Goal: Task Accomplishment & Management: Complete application form

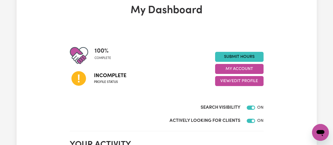
scroll to position [30, 0]
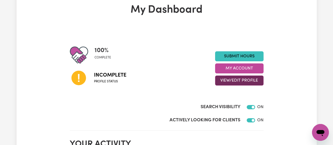
click at [242, 79] on button "View/Edit Profile" at bounding box center [239, 81] width 48 height 10
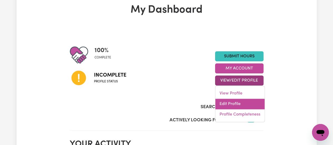
click at [237, 102] on link "Edit Profile" at bounding box center [240, 104] width 49 height 11
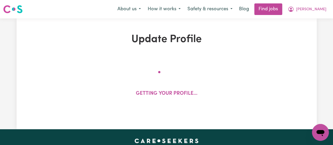
select select "[DEMOGRAPHIC_DATA]"
select select "Student Visa"
select select "Studying a healthcare related degree or qualification"
select select "45"
select select "65"
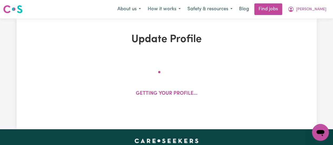
select select "65"
select select "85"
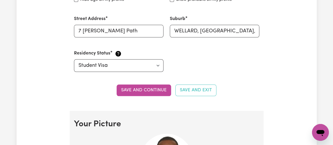
scroll to position [269, 0]
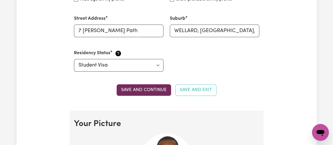
click at [161, 90] on button "Save and continue" at bounding box center [144, 90] width 55 height 12
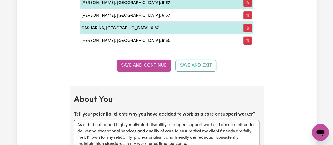
scroll to position [836, 0]
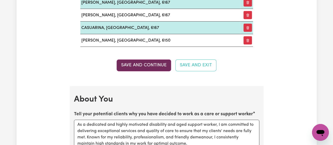
click at [156, 62] on button "Save and Continue" at bounding box center [144, 66] width 55 height 12
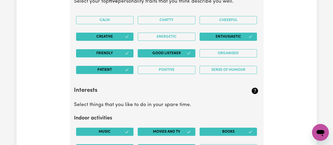
scroll to position [1073, 0]
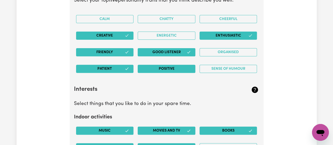
click at [165, 65] on button "Positive" at bounding box center [167, 69] width 58 height 8
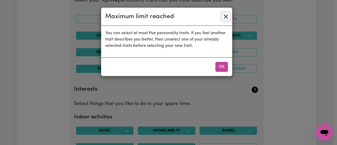
click at [225, 14] on button "Close" at bounding box center [226, 16] width 8 height 8
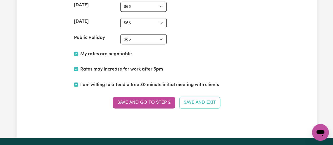
scroll to position [1500, 0]
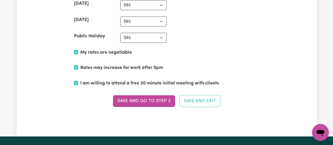
click at [157, 95] on button "Save and go to Step 2" at bounding box center [144, 101] width 62 height 12
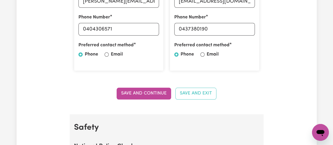
scroll to position [227, 0]
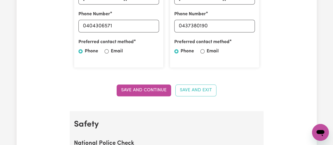
click at [157, 90] on button "Save and Continue" at bounding box center [144, 91] width 55 height 12
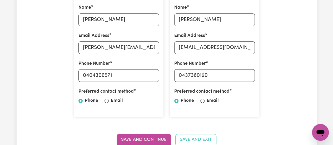
scroll to position [182, 0]
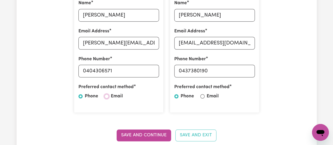
click at [106, 96] on input "Email" at bounding box center [107, 96] width 4 height 4
radio input "true"
click at [201, 96] on input "Email" at bounding box center [203, 96] width 4 height 4
radio input "true"
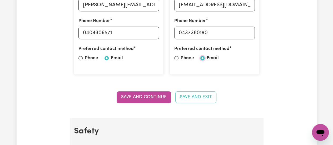
scroll to position [221, 0]
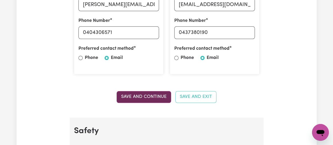
click at [145, 96] on button "Save and Continue" at bounding box center [144, 97] width 55 height 12
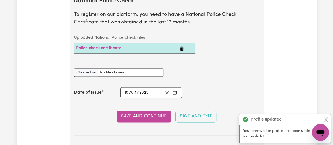
scroll to position [373, 0]
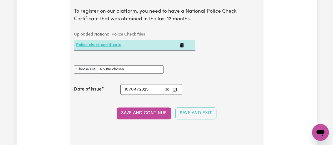
click at [117, 43] on link "Police check certificate" at bounding box center [98, 45] width 45 height 4
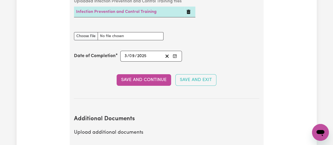
scroll to position [941, 0]
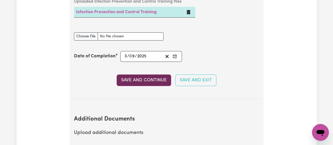
click at [153, 80] on button "Save and Continue" at bounding box center [144, 81] width 55 height 12
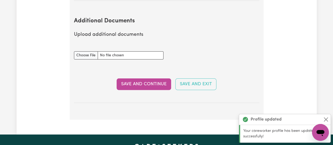
scroll to position [1047, 0]
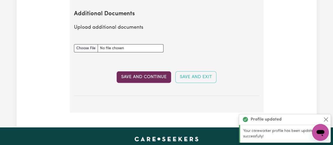
click at [156, 75] on button "Save and Continue" at bounding box center [144, 77] width 55 height 12
select select "2025"
select select "2024"
select select "Certificate III (Individual Support)"
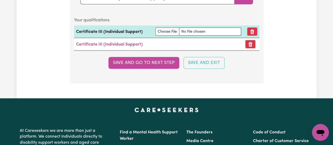
scroll to position [1499, 0]
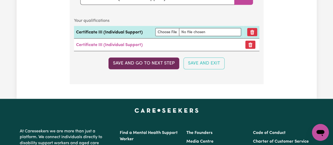
drag, startPoint x: 138, startPoint y: 65, endPoint x: 128, endPoint y: 65, distance: 10.0
click at [128, 65] on button "Save and go to next step" at bounding box center [144, 63] width 71 height 12
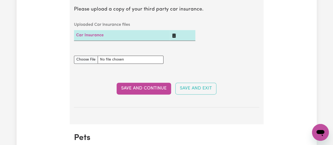
scroll to position [367, 0]
click at [141, 89] on button "Save and Continue" at bounding box center [144, 89] width 55 height 12
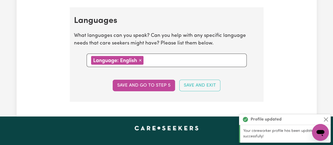
scroll to position [574, 0]
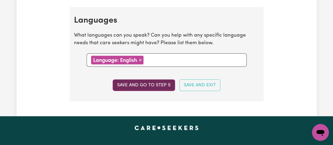
click at [144, 82] on button "Save and go to step 5" at bounding box center [144, 86] width 62 height 12
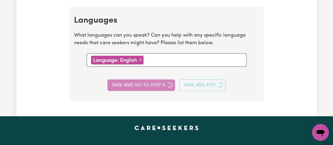
select select "I am providing services privately on my own"
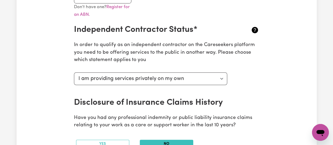
scroll to position [186, 0]
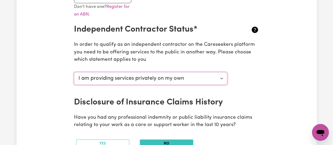
click at [221, 78] on select "Select your independent contractor status... I am providing services through an…" at bounding box center [151, 78] width 154 height 13
click at [260, 93] on div "Select your independent contractor status... I am providing services through an…" at bounding box center [167, 83] width 192 height 27
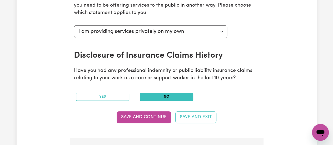
scroll to position [234, 0]
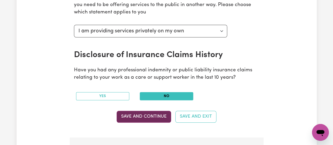
click at [150, 117] on button "Save and Continue" at bounding box center [144, 117] width 55 height 12
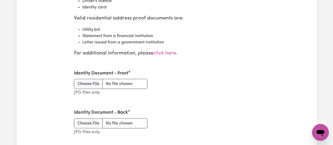
scroll to position [660, 0]
click at [96, 83] on input "Identity Document - Front" at bounding box center [111, 84] width 74 height 10
click at [88, 84] on input "Identity Document - Front" at bounding box center [111, 84] width 74 height 10
type input "C:\fakepath\Drivers licence .jpg"
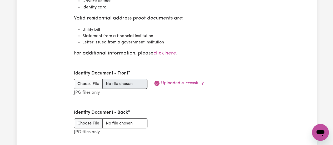
click at [219, 41] on li "Letter issued from a government institution" at bounding box center [171, 42] width 177 height 6
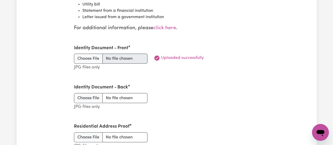
scroll to position [685, 0]
click at [90, 95] on input "Identity Document - Back" at bounding box center [111, 98] width 74 height 10
type input "C:\fakepath\photo card.jpg"
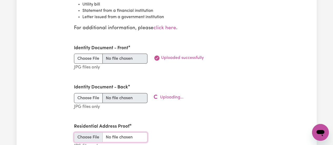
click at [91, 135] on input "Residential Address Proof" at bounding box center [111, 138] width 74 height 10
type input "C:\fakepath\Passport i.d.jpg"
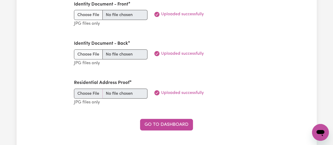
scroll to position [731, 0]
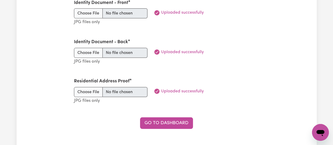
click at [157, 11] on icon at bounding box center [156, 12] width 5 height 5
click at [256, 46] on div "Identity Document - Back JPG files only Uploaded successfully" at bounding box center [167, 51] width 192 height 39
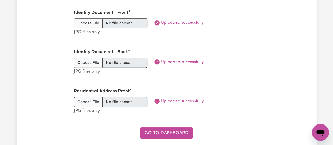
scroll to position [720, 0]
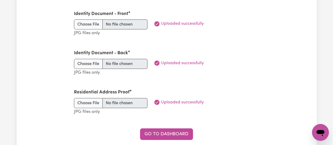
click at [91, 30] on p "JPG files only" at bounding box center [111, 34] width 74 height 8
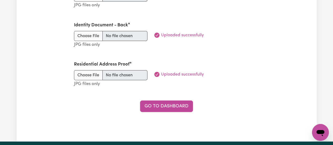
scroll to position [748, 0]
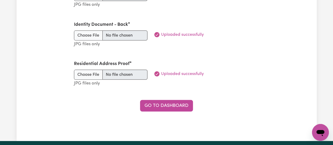
click at [154, 71] on icon at bounding box center [157, 74] width 6 height 6
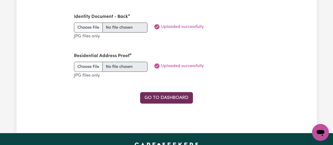
scroll to position [756, 0]
click at [161, 96] on link "Go to Dashboard" at bounding box center [166, 98] width 53 height 12
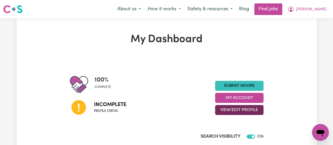
click at [246, 110] on button "View/Edit Profile" at bounding box center [239, 110] width 48 height 10
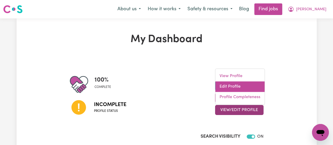
click at [236, 88] on link "Edit Profile" at bounding box center [240, 86] width 49 height 11
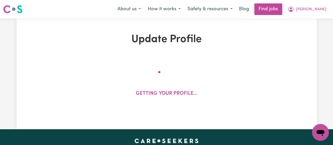
select select "[DEMOGRAPHIC_DATA]"
select select "Student Visa"
select select "Studying a healthcare related degree or qualification"
select select "45"
select select "65"
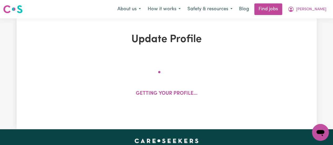
select select "65"
select select "85"
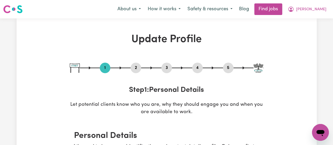
click at [230, 66] on button "5" at bounding box center [228, 68] width 11 height 7
select select "I am providing services privately on my own"
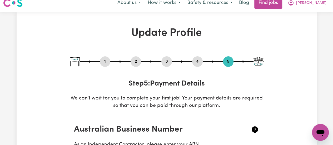
scroll to position [6, 0]
click at [260, 61] on img at bounding box center [259, 61] width 10 height 9
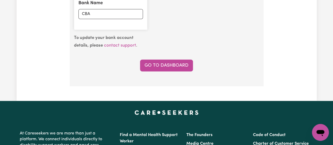
scroll to position [473, 0]
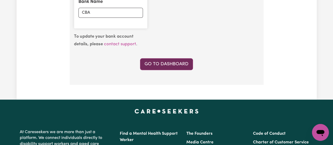
click at [173, 61] on link "Go to Dashboard" at bounding box center [166, 64] width 53 height 12
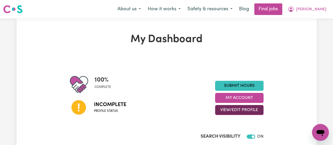
click at [244, 109] on button "View/Edit Profile" at bounding box center [239, 110] width 48 height 10
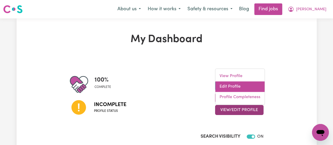
click at [233, 87] on link "Edit Profile" at bounding box center [240, 86] width 49 height 11
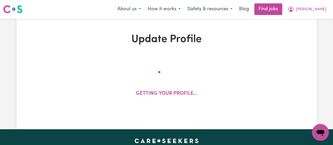
select select "[DEMOGRAPHIC_DATA]"
select select "Student Visa"
select select "Studying a healthcare related degree or qualification"
select select "45"
select select "65"
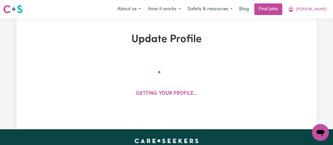
select select "65"
select select "85"
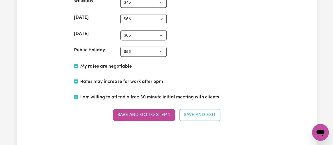
scroll to position [1486, 0]
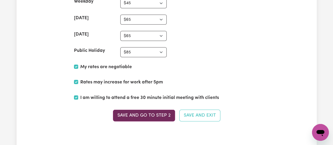
click at [152, 110] on button "Save and go to Step 2" at bounding box center [144, 116] width 62 height 12
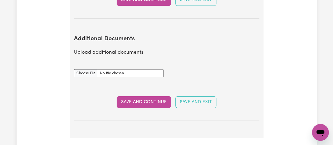
scroll to position [1022, 0]
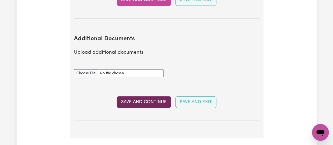
click at [154, 101] on button "Save and Continue" at bounding box center [144, 102] width 55 height 12
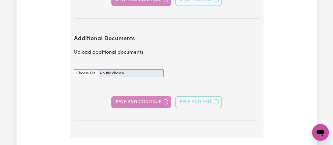
select select "2025"
select select "2024"
select select "Certificate III (Individual Support)"
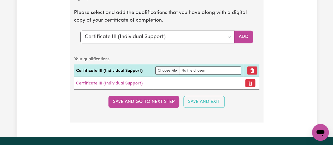
scroll to position [1461, 0]
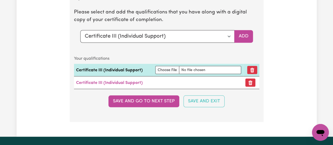
click at [154, 101] on button "Save and go to next step" at bounding box center [144, 101] width 71 height 12
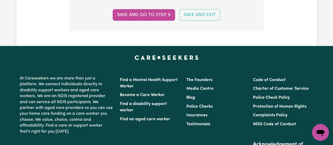
scroll to position [645, 0]
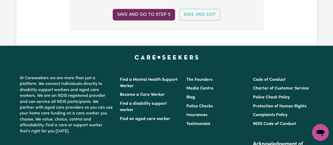
click at [147, 15] on button "Save and go to step 5" at bounding box center [144, 15] width 62 height 12
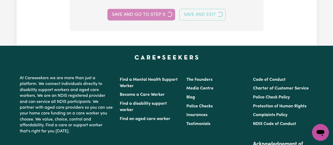
select select "I am providing services privately on my own"
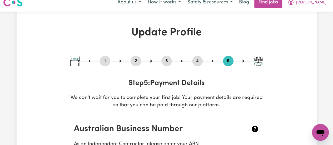
scroll to position [0, 0]
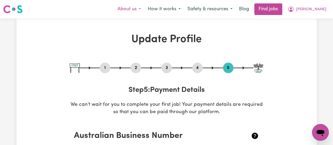
click at [142, 9] on button "About us" at bounding box center [129, 9] width 30 height 11
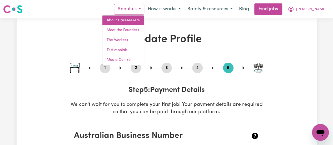
click at [144, 20] on link "About Careseekers" at bounding box center [124, 21] width 42 height 10
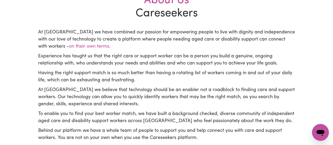
scroll to position [141, 0]
